Goal: Task Accomplishment & Management: Use online tool/utility

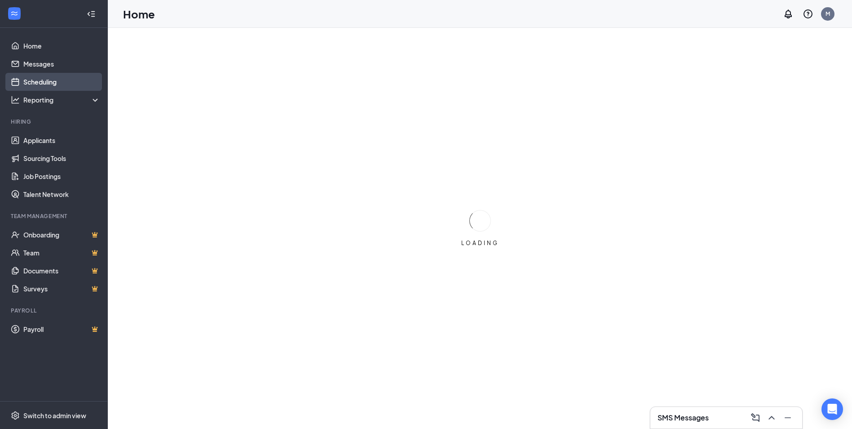
click at [37, 78] on link "Scheduling" at bounding box center [61, 82] width 77 height 18
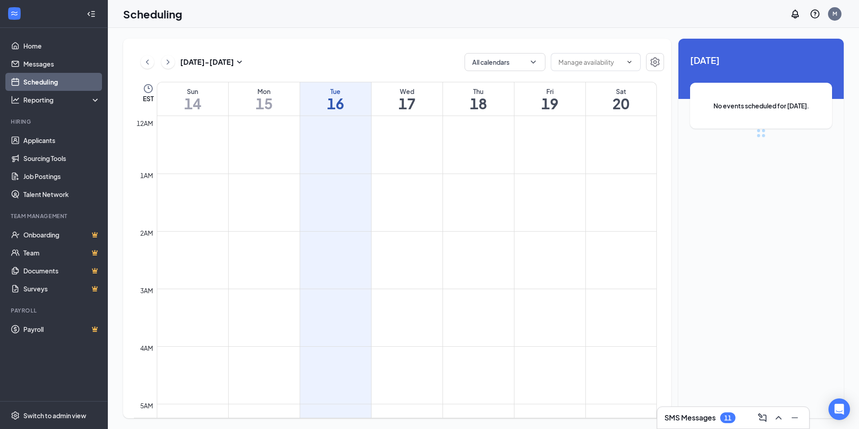
scroll to position [442, 0]
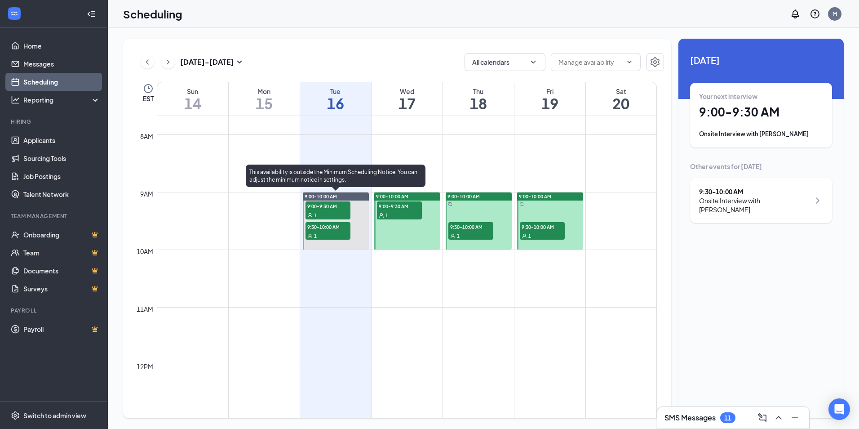
click at [323, 204] on span "9:00-9:30 AM" at bounding box center [328, 205] width 45 height 9
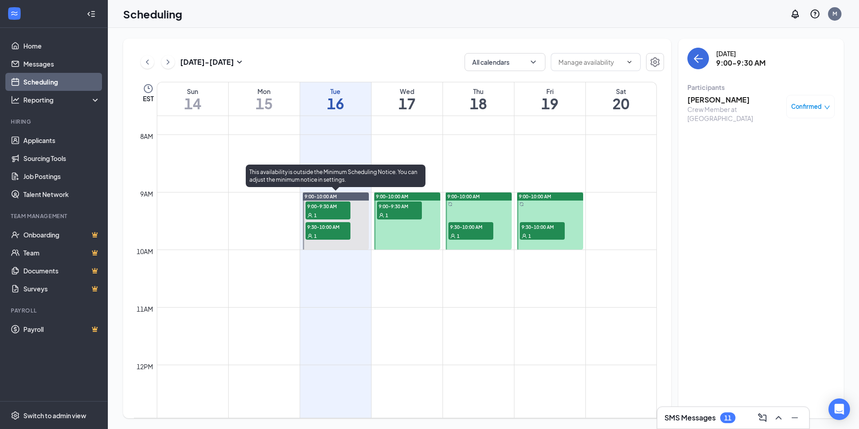
click at [320, 226] on span "9:30-10:00 AM" at bounding box center [328, 226] width 45 height 9
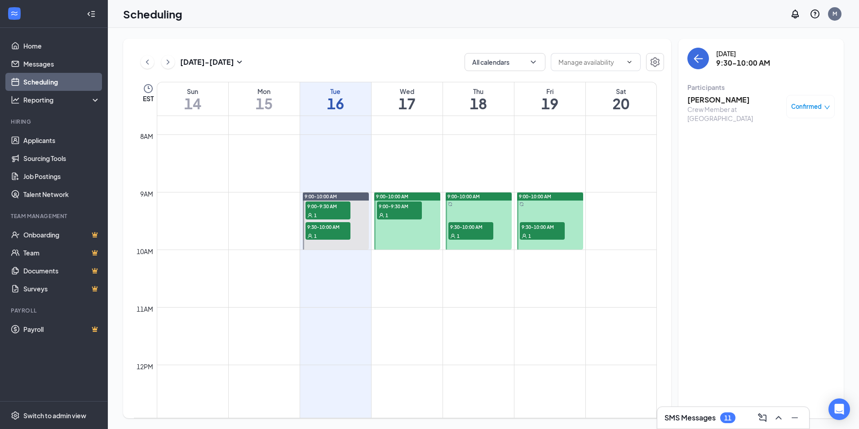
click at [398, 212] on div "1" at bounding box center [399, 214] width 45 height 9
click at [477, 230] on span "9:30-10:00 AM" at bounding box center [470, 226] width 45 height 9
click at [525, 236] on icon "User" at bounding box center [524, 235] width 4 height 4
